Goal: Task Accomplishment & Management: Use online tool/utility

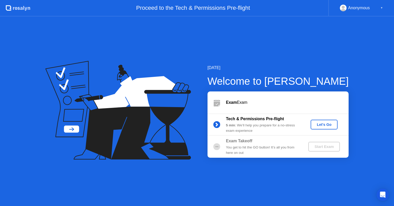
click at [324, 125] on div "Let's Go" at bounding box center [323, 124] width 23 height 4
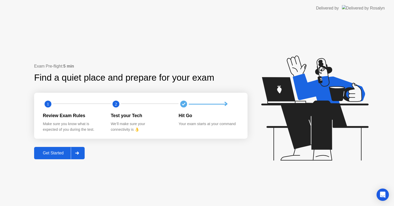
click at [54, 150] on div "Get Started" at bounding box center [53, 152] width 35 height 5
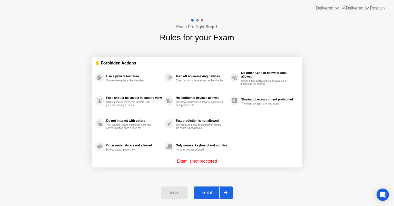
click at [226, 191] on icon at bounding box center [225, 192] width 4 height 3
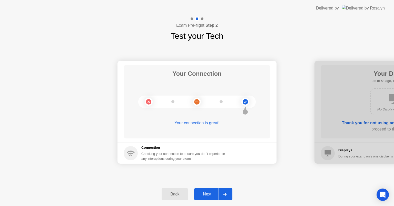
click at [207, 193] on div "Next" at bounding box center [207, 193] width 23 height 5
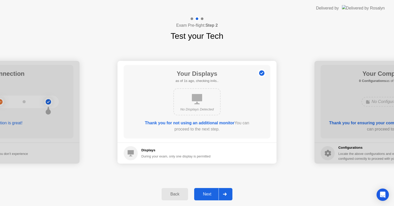
click at [224, 192] on div at bounding box center [224, 194] width 12 height 12
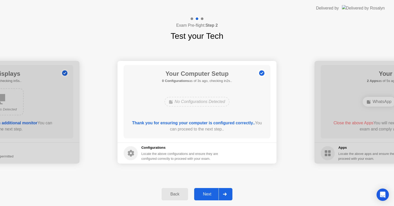
click at [224, 192] on div at bounding box center [224, 194] width 12 height 12
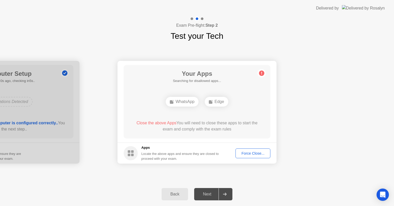
click at [224, 192] on div at bounding box center [224, 194] width 12 height 12
click at [254, 153] on div "Force Close..." at bounding box center [252, 153] width 31 height 4
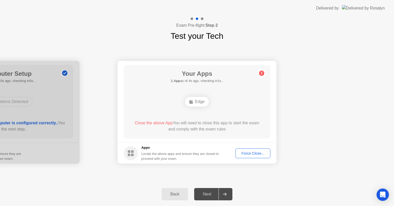
click at [254, 152] on div "Force Close..." at bounding box center [252, 153] width 31 height 4
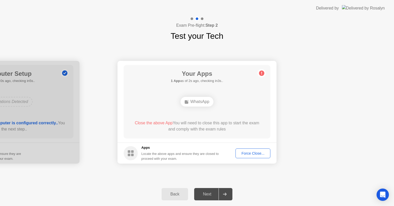
click at [246, 151] on div "Force Close..." at bounding box center [252, 153] width 31 height 4
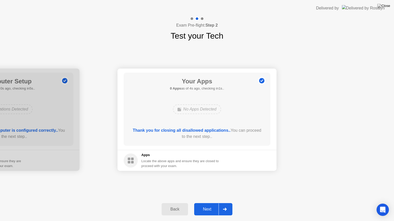
click at [227, 205] on div at bounding box center [224, 210] width 12 height 12
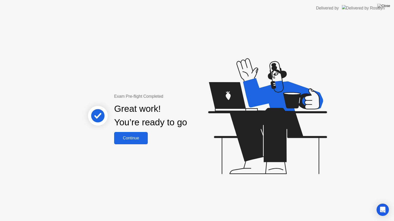
click at [139, 139] on div "Continue" at bounding box center [131, 138] width 30 height 5
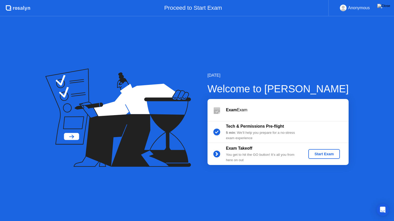
click at [321, 154] on div "Start Exam" at bounding box center [323, 154] width 27 height 4
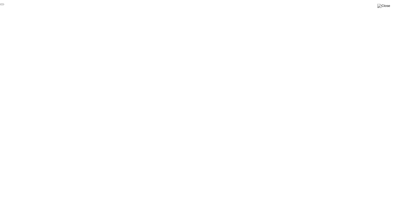
click div "End Proctoring Session"
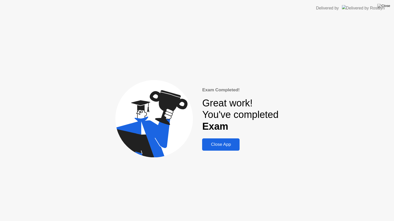
click at [220, 145] on div "Close App" at bounding box center [220, 144] width 34 height 5
